Goal: Task Accomplishment & Management: Manage account settings

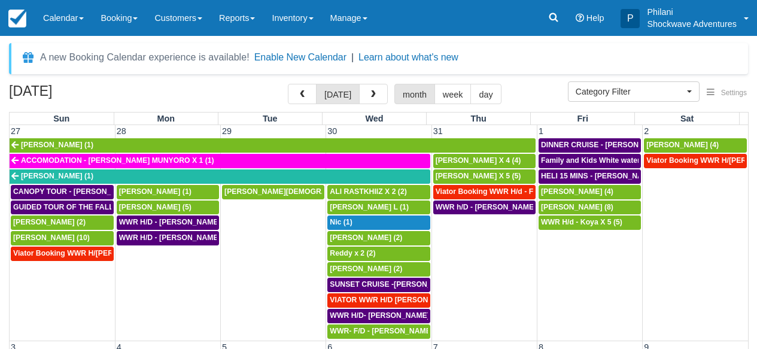
select select
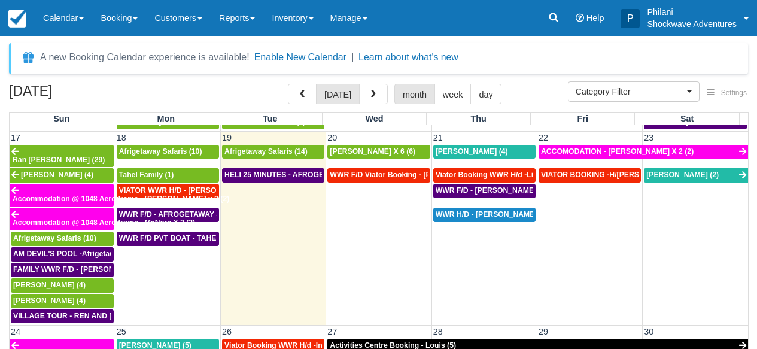
scroll to position [636, 0]
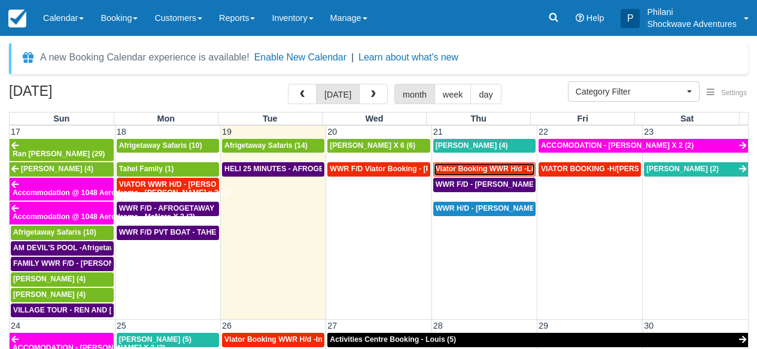
click at [488, 166] on div "Viator Booking WWR H/d -Li, Jiahao X 2 (2)" at bounding box center [485, 170] width 98 height 10
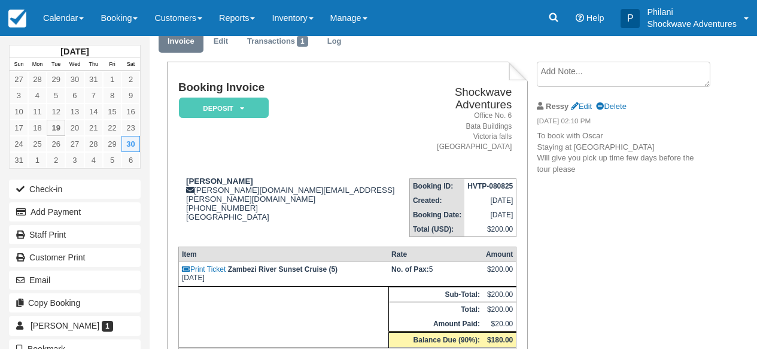
scroll to position [48, 0]
click at [57, 14] on link "Calendar" at bounding box center [63, 18] width 57 height 36
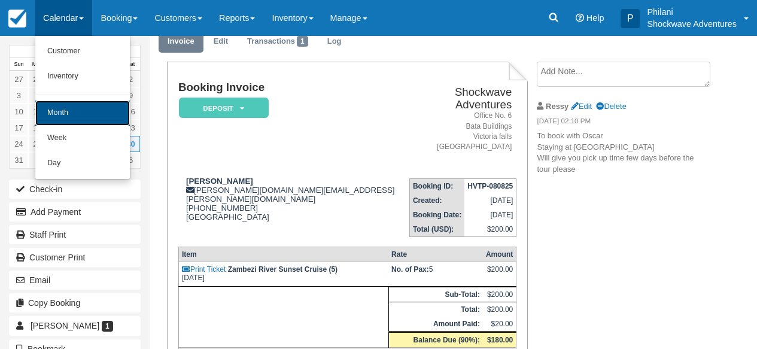
click at [83, 117] on link "Month" at bounding box center [82, 113] width 95 height 25
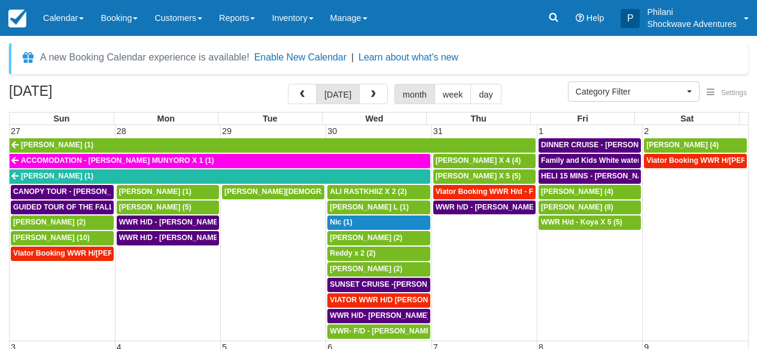
select select
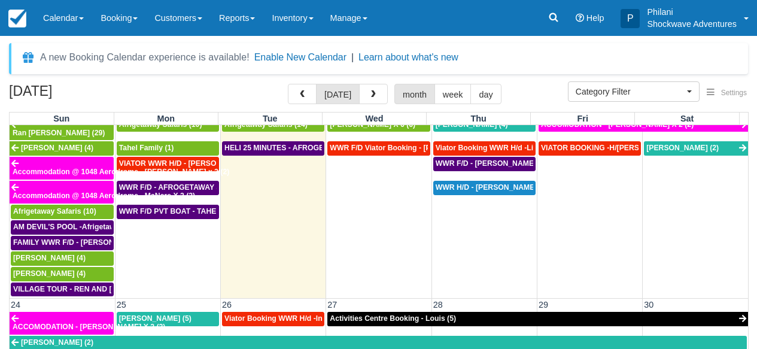
scroll to position [636, 0]
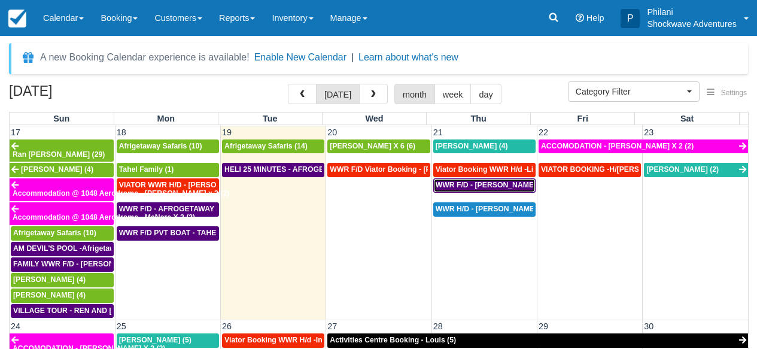
click at [507, 181] on span "WWR F/D - [PERSON_NAME] X4 (4)" at bounding box center [497, 185] width 123 height 8
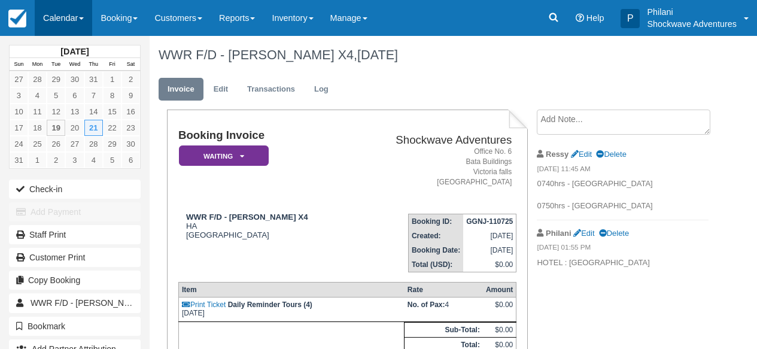
click at [66, 16] on link "Calendar" at bounding box center [63, 18] width 57 height 36
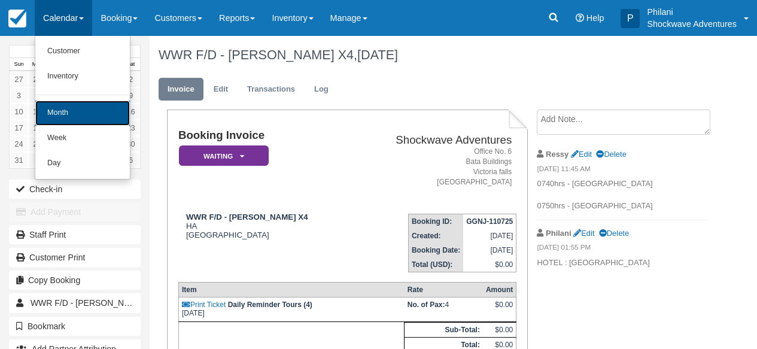
click at [95, 108] on link "Month" at bounding box center [82, 113] width 95 height 25
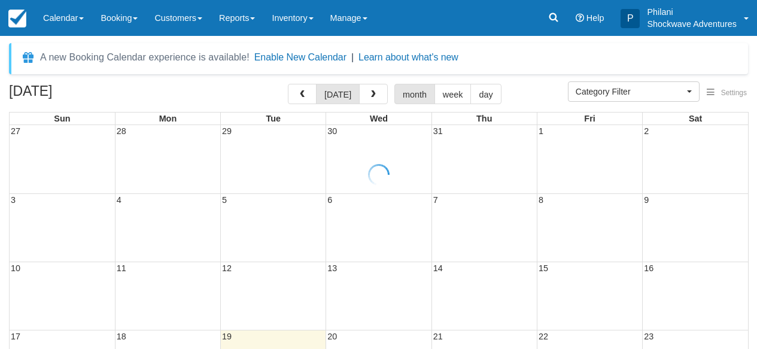
select select
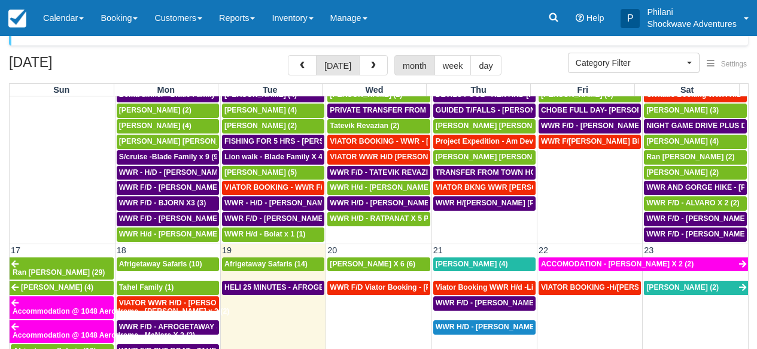
scroll to position [603, 0]
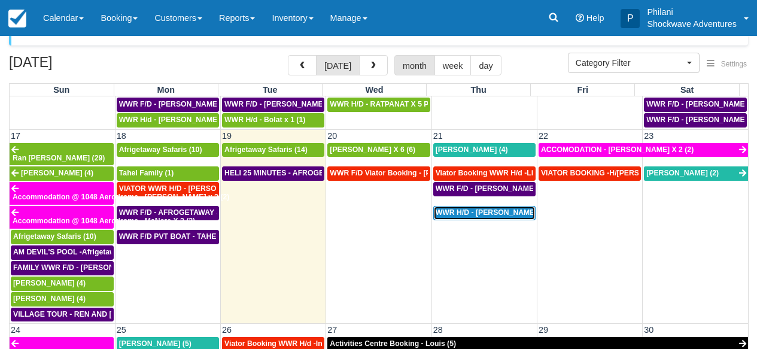
click at [493, 208] on span "WWR H/D - Dean Redmann X 1 (1)" at bounding box center [499, 212] width 126 height 8
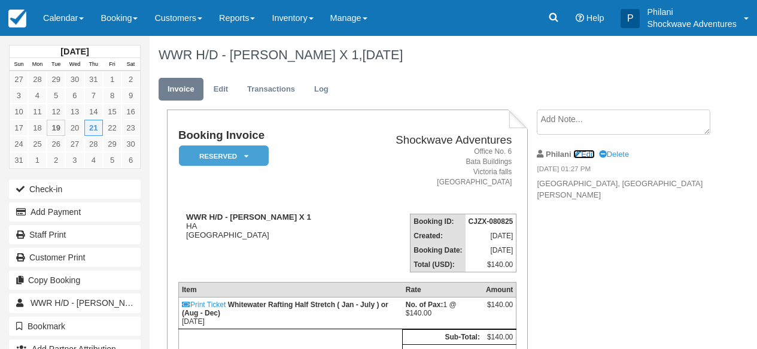
click at [592, 153] on link "Edit" at bounding box center [584, 154] width 21 height 9
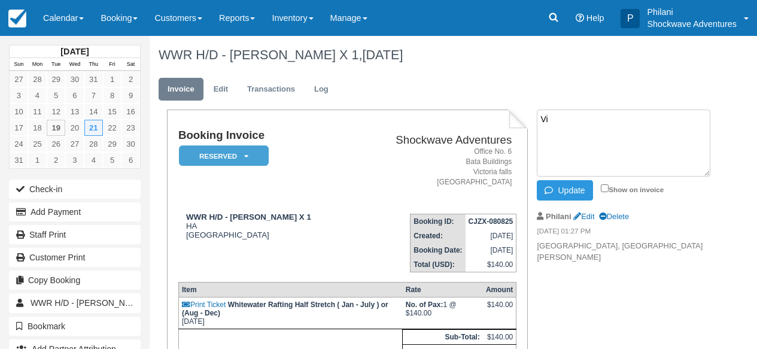
type textarea "V"
type textarea "Tabokana lodge 0730hrs"
click at [608, 187] on input "Show on invoice" at bounding box center [605, 188] width 8 height 8
checkbox input "true"
click at [584, 189] on button "Update" at bounding box center [565, 190] width 56 height 20
